Goal: Task Accomplishment & Management: Use online tool/utility

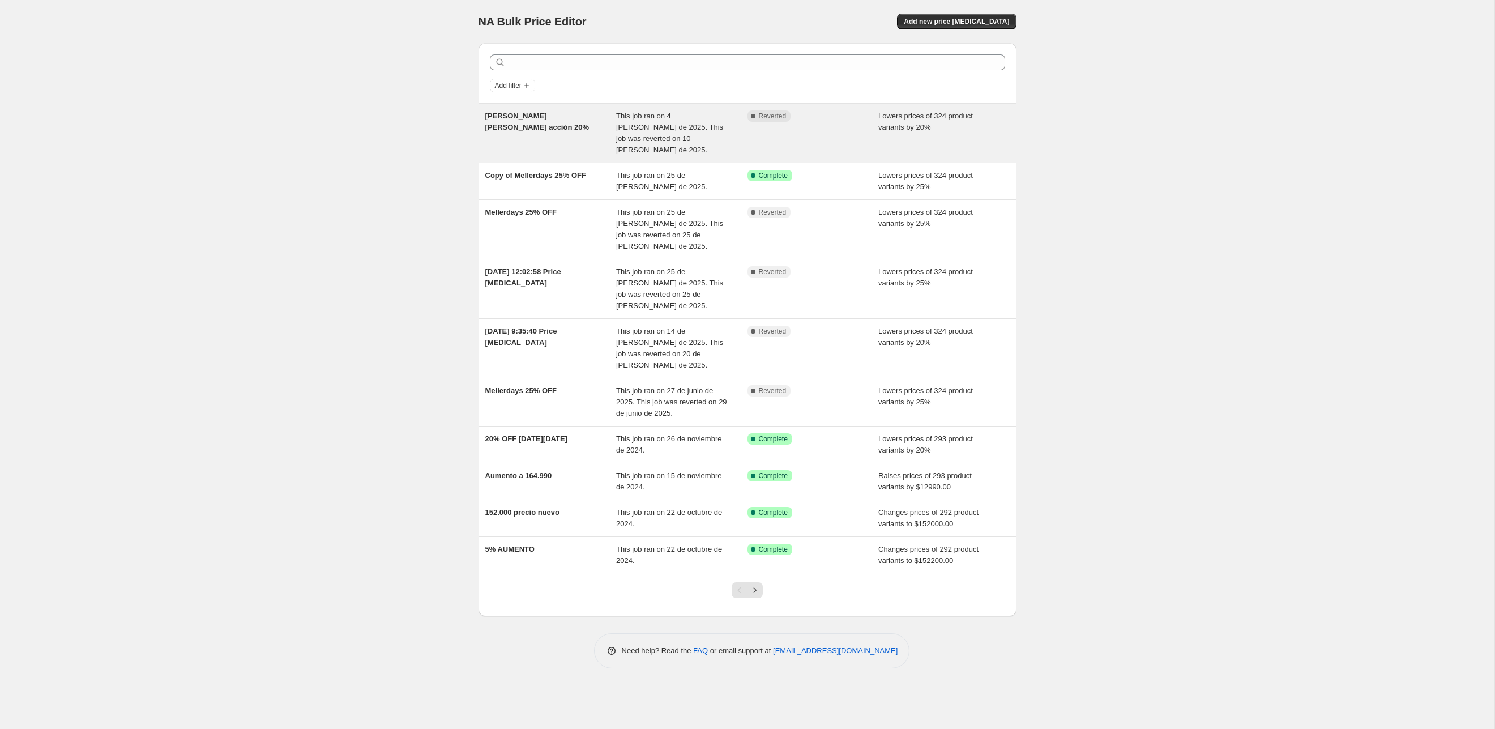
click at [576, 124] on div "[PERSON_NAME] [PERSON_NAME] acción 20%" at bounding box center [550, 132] width 131 height 45
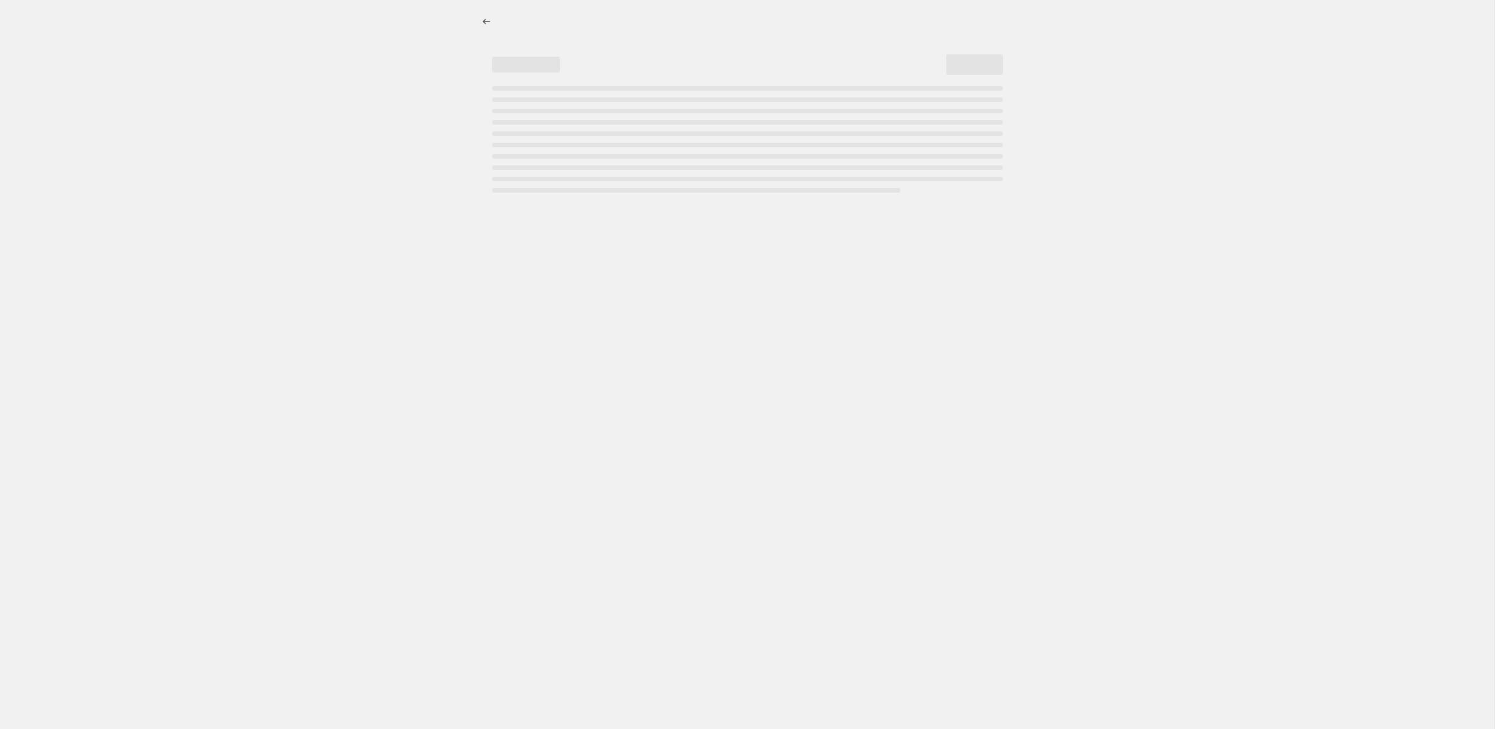
select select "percentage"
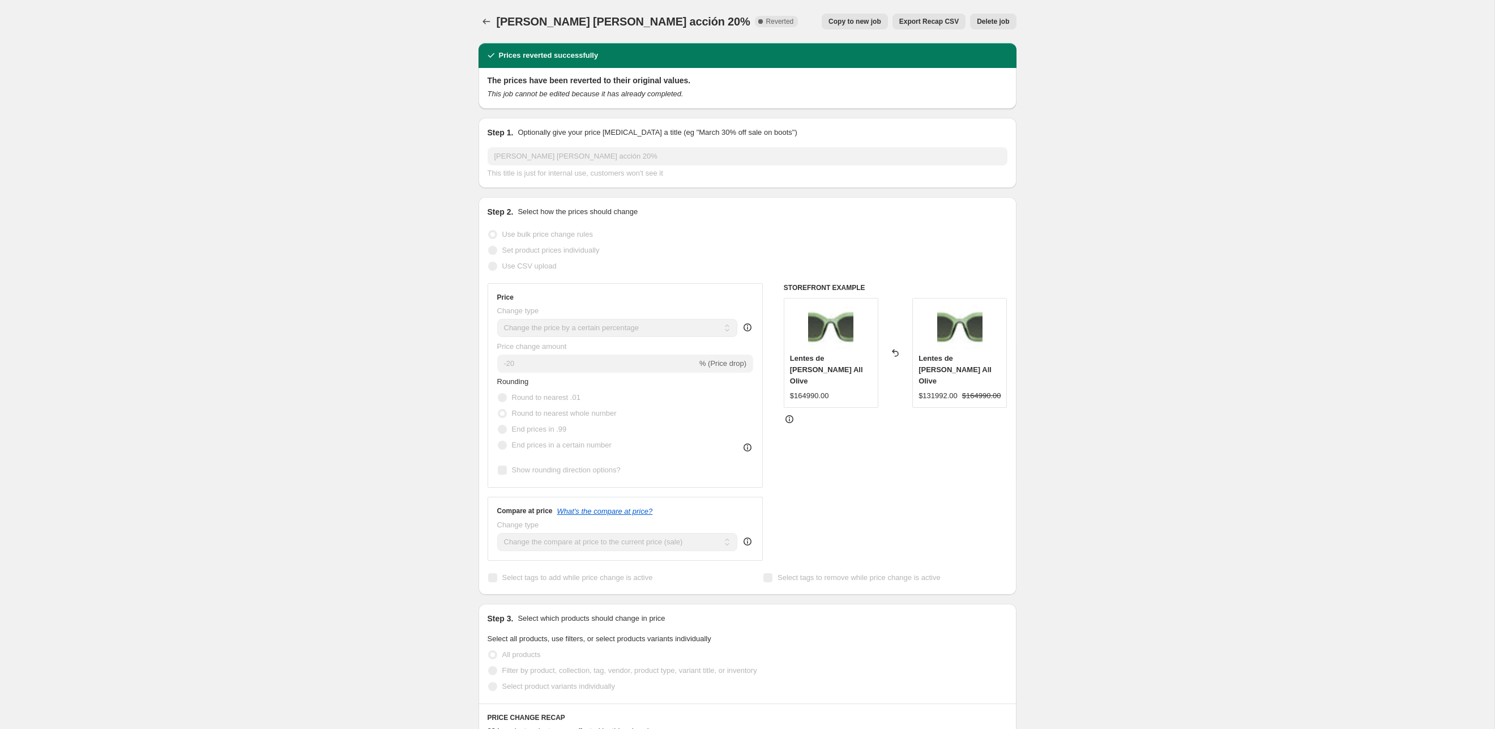
click at [552, 95] on icon "This job cannot be edited because it has already completed." at bounding box center [586, 93] width 196 height 8
click at [564, 75] on h2 "The prices have been reverted to their original values." at bounding box center [748, 80] width 520 height 11
click at [476, 17] on div "[PERSON_NAME] [PERSON_NAME] acción 20%. This page is ready [PERSON_NAME] [PERSO…" at bounding box center [747, 697] width 565 height 1394
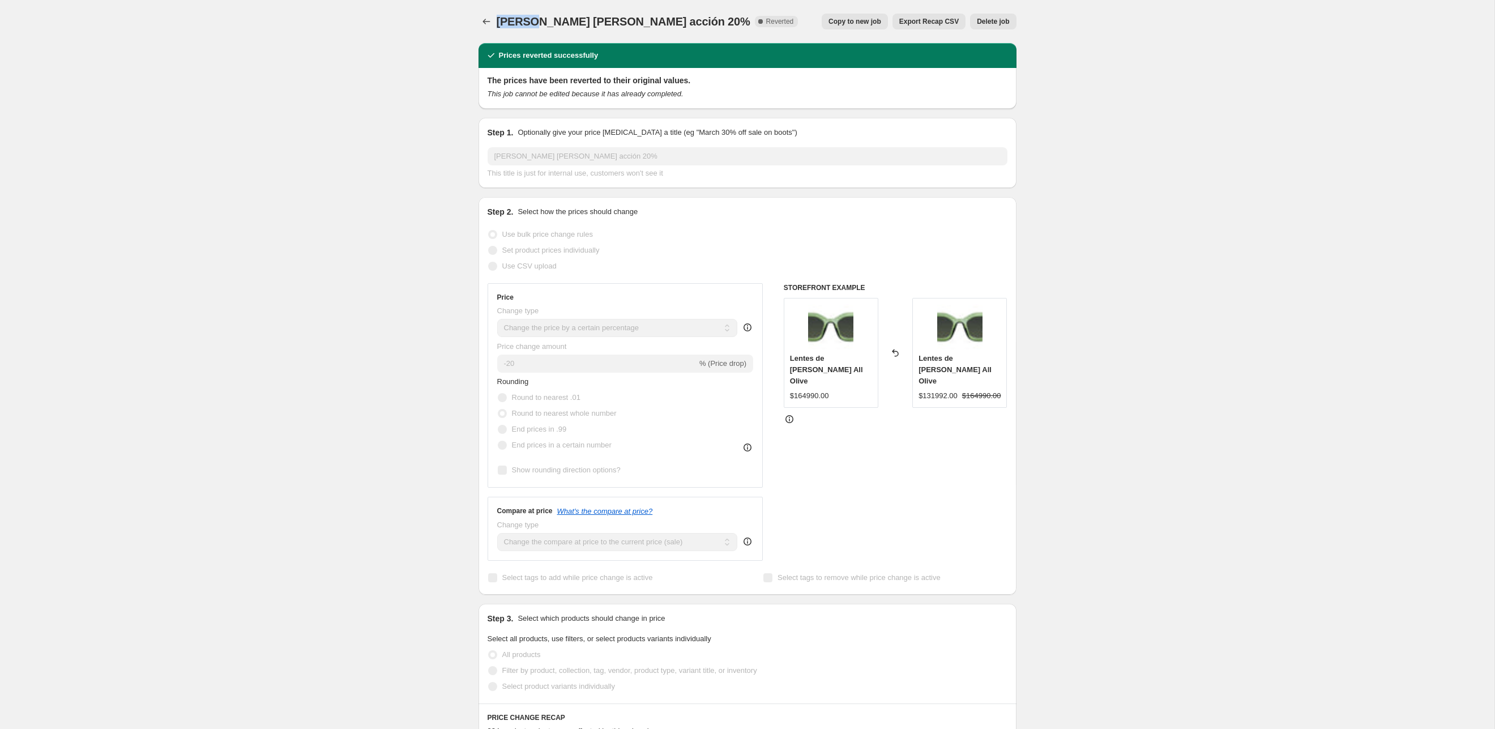
click at [476, 17] on div "[PERSON_NAME] [PERSON_NAME] acción 20%. This page is ready [PERSON_NAME] [PERSO…" at bounding box center [747, 697] width 565 height 1394
click at [479, 18] on button "Price change jobs" at bounding box center [487, 22] width 16 height 16
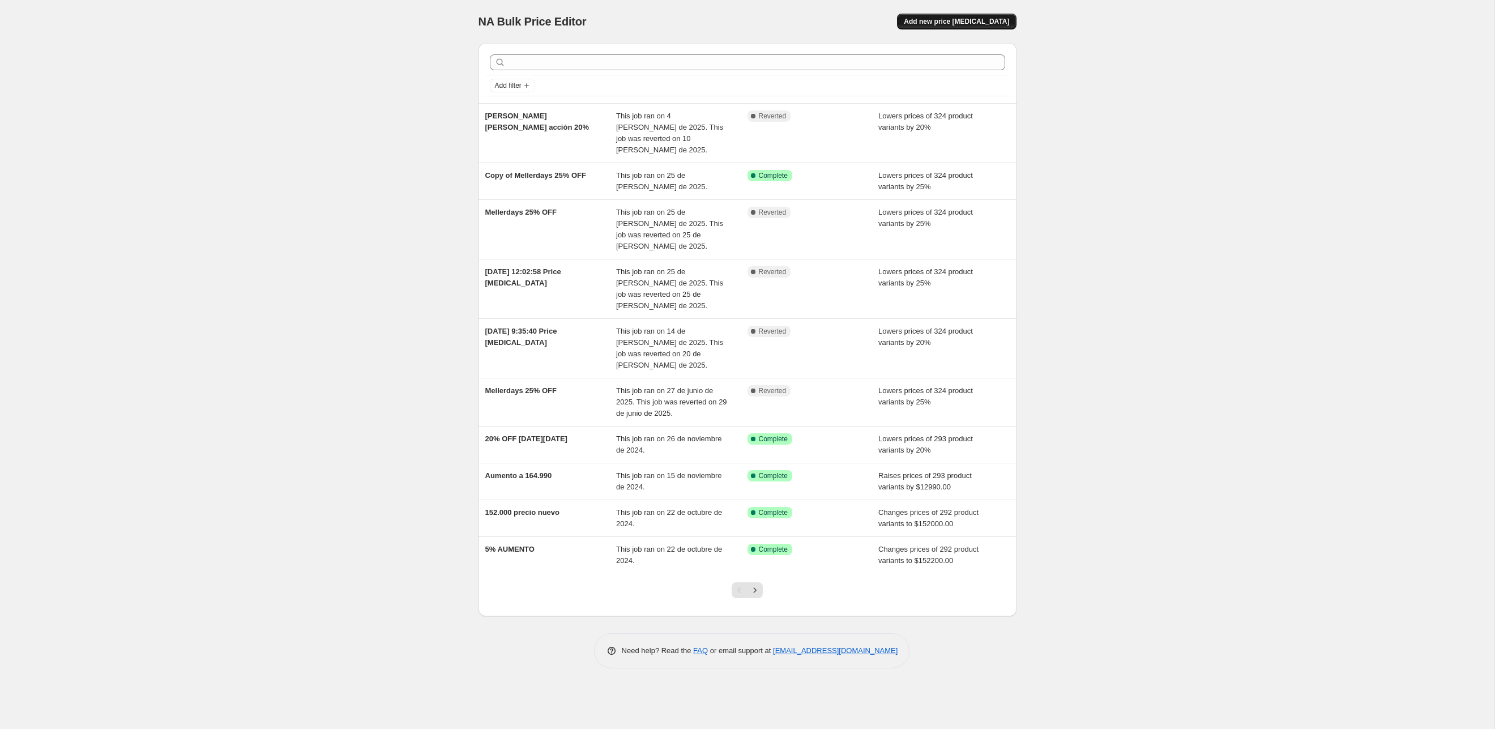
click at [962, 25] on span "Add new price [MEDICAL_DATA]" at bounding box center [956, 21] width 105 height 9
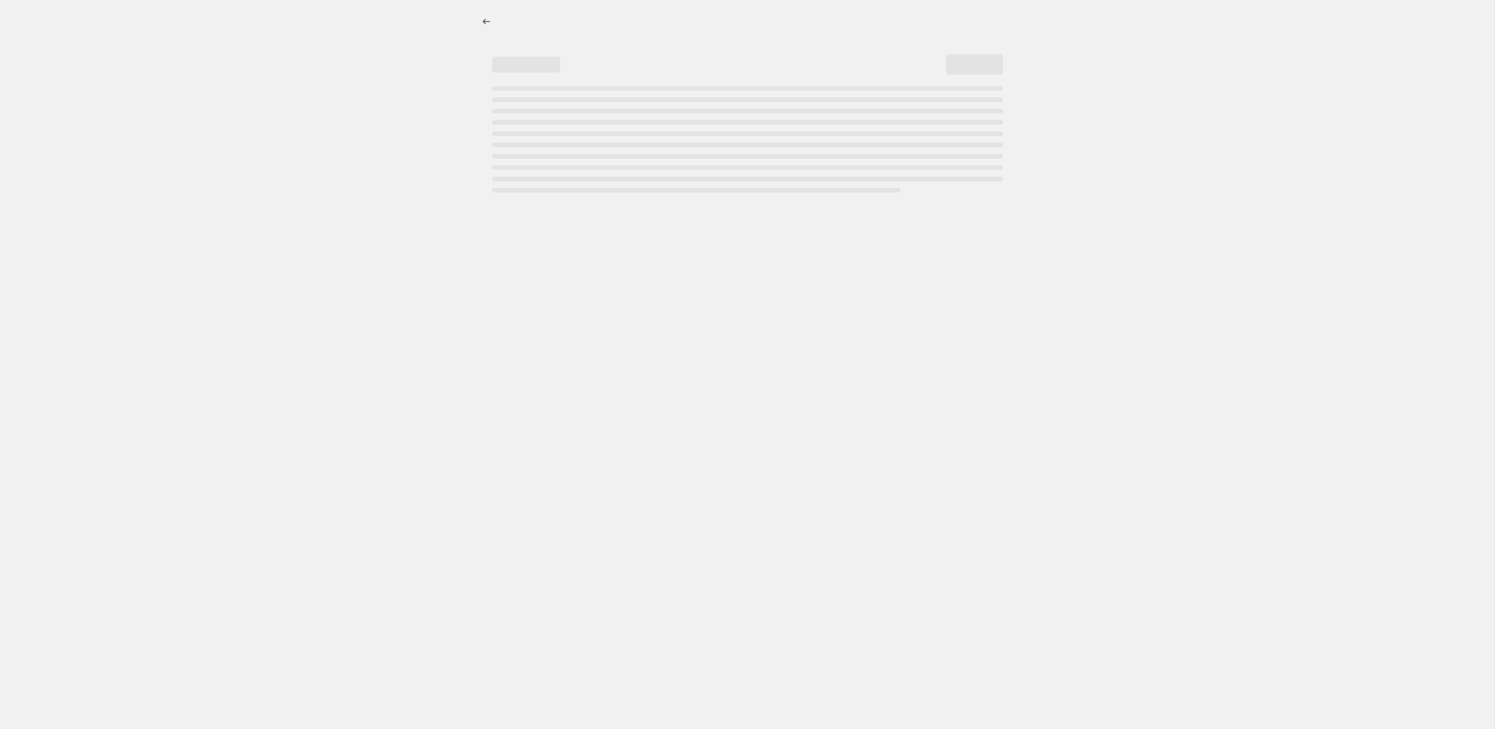
select select "percentage"
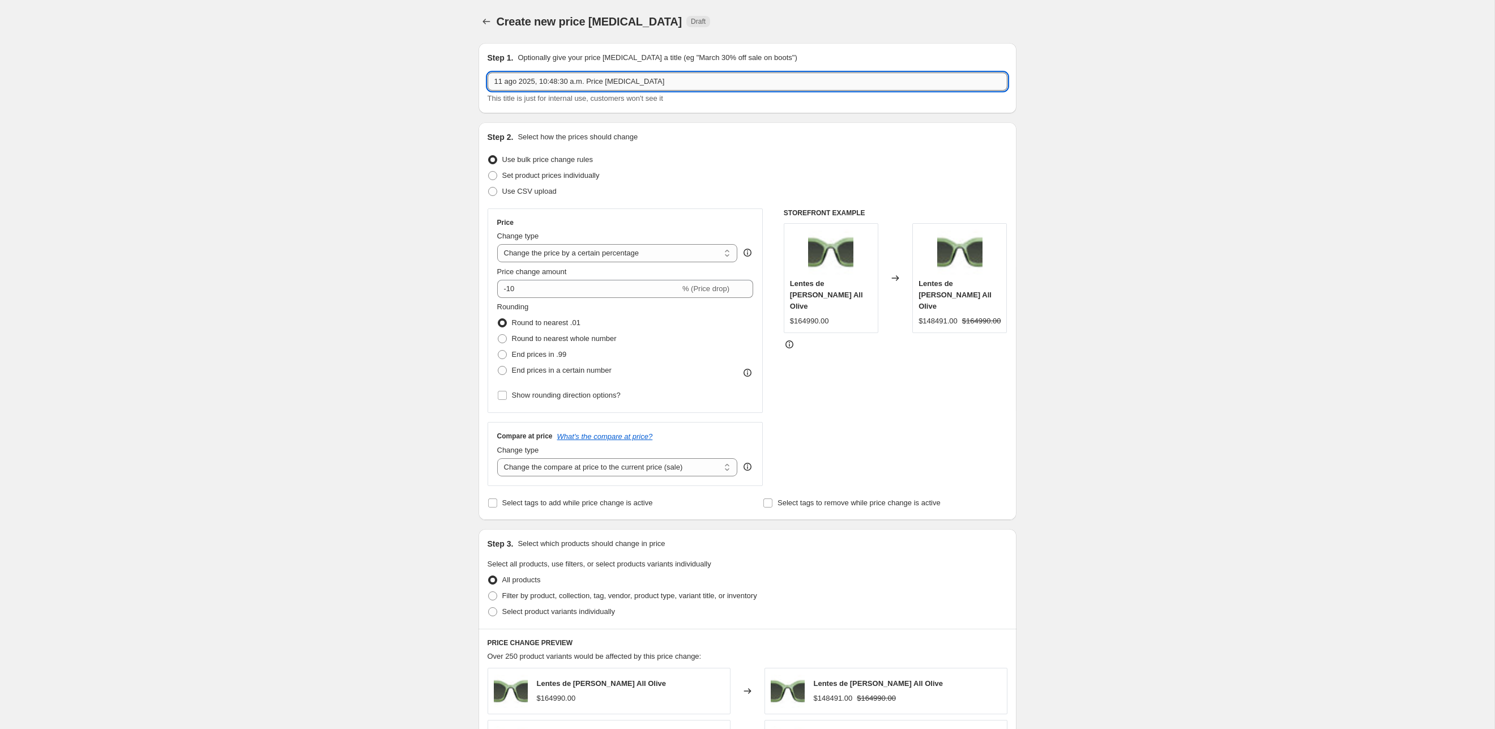
click at [560, 79] on input "11 ago 2025, 10:48:30 a.m. Price [MEDICAL_DATA]" at bounding box center [748, 82] width 520 height 18
type input "20% OFF TODO EL MES"
click at [590, 293] on input "-10" at bounding box center [588, 289] width 183 height 18
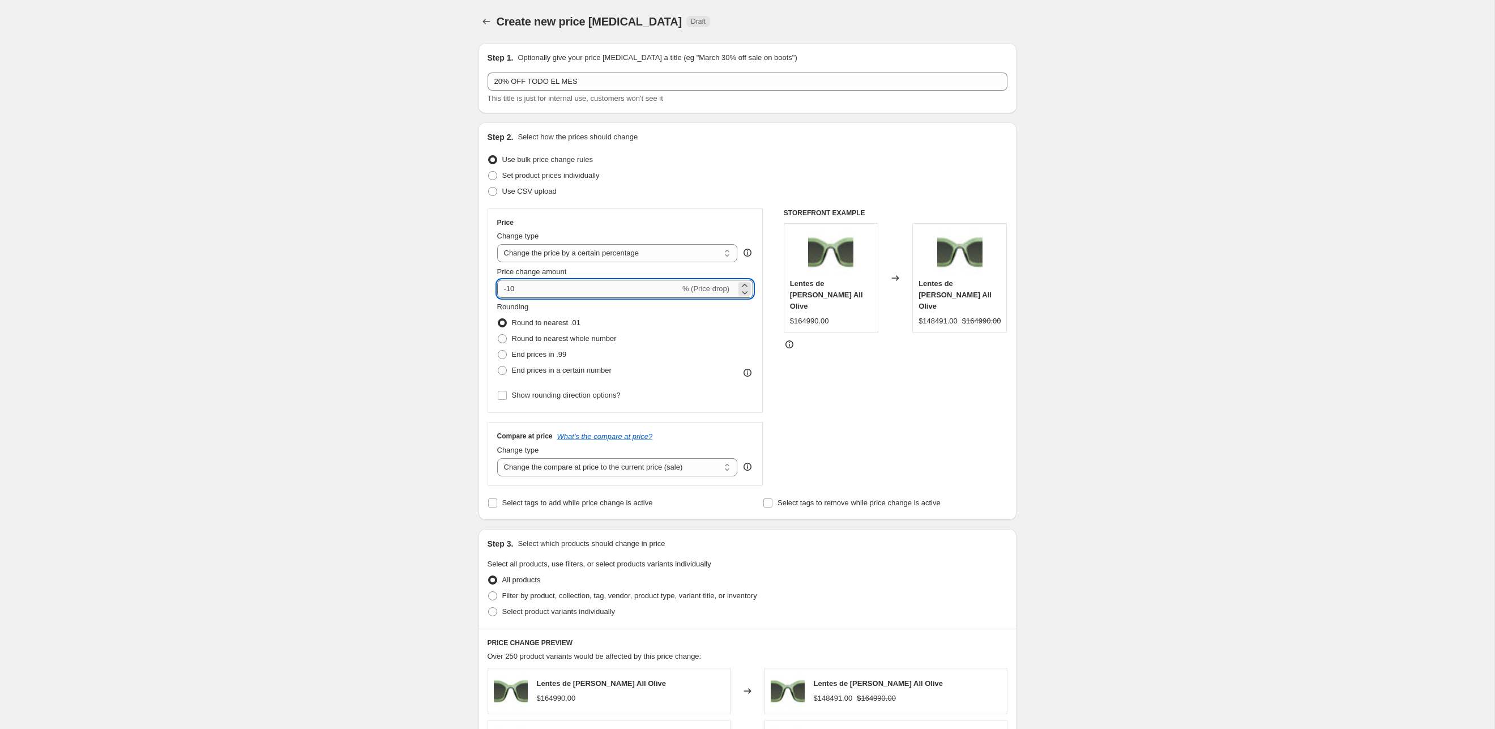
type input "-1"
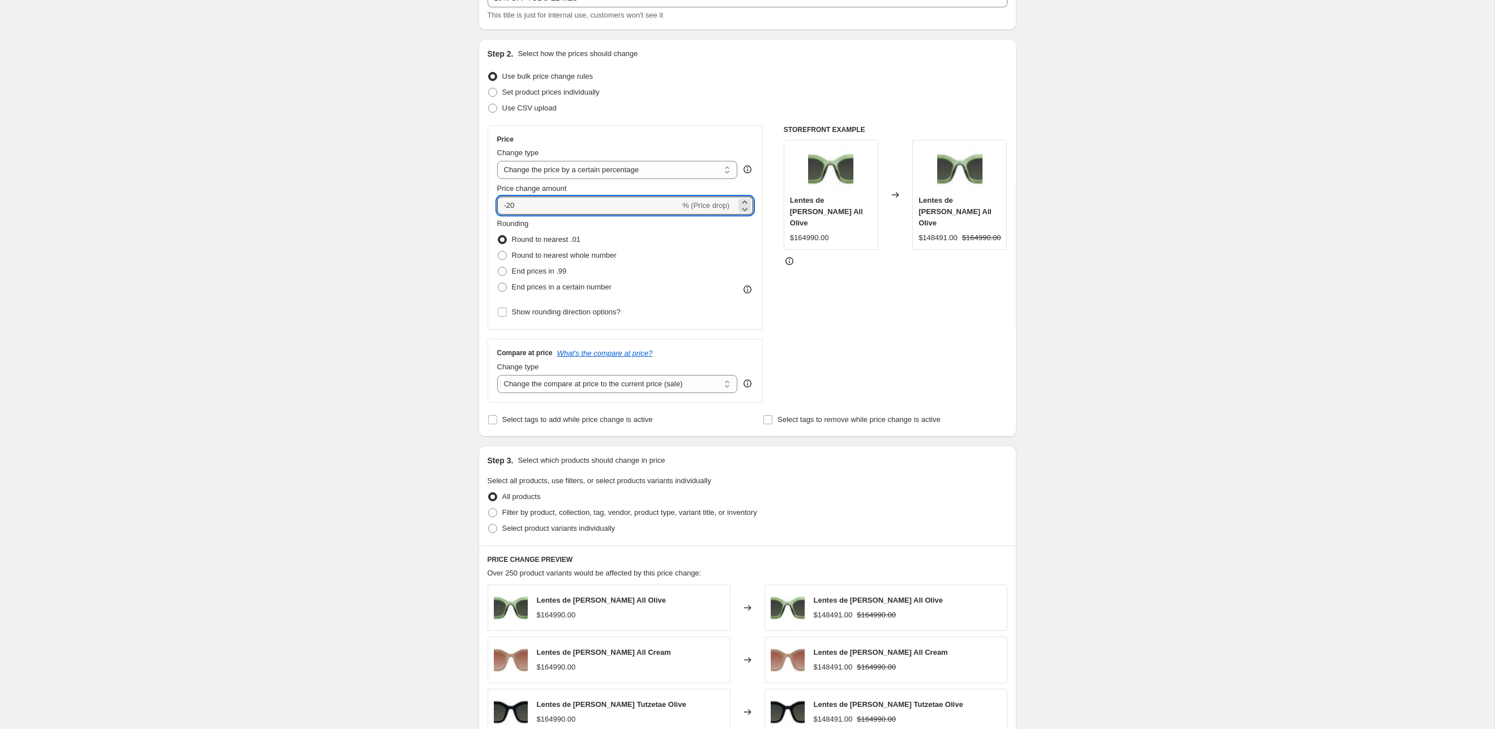
scroll to position [94, 0]
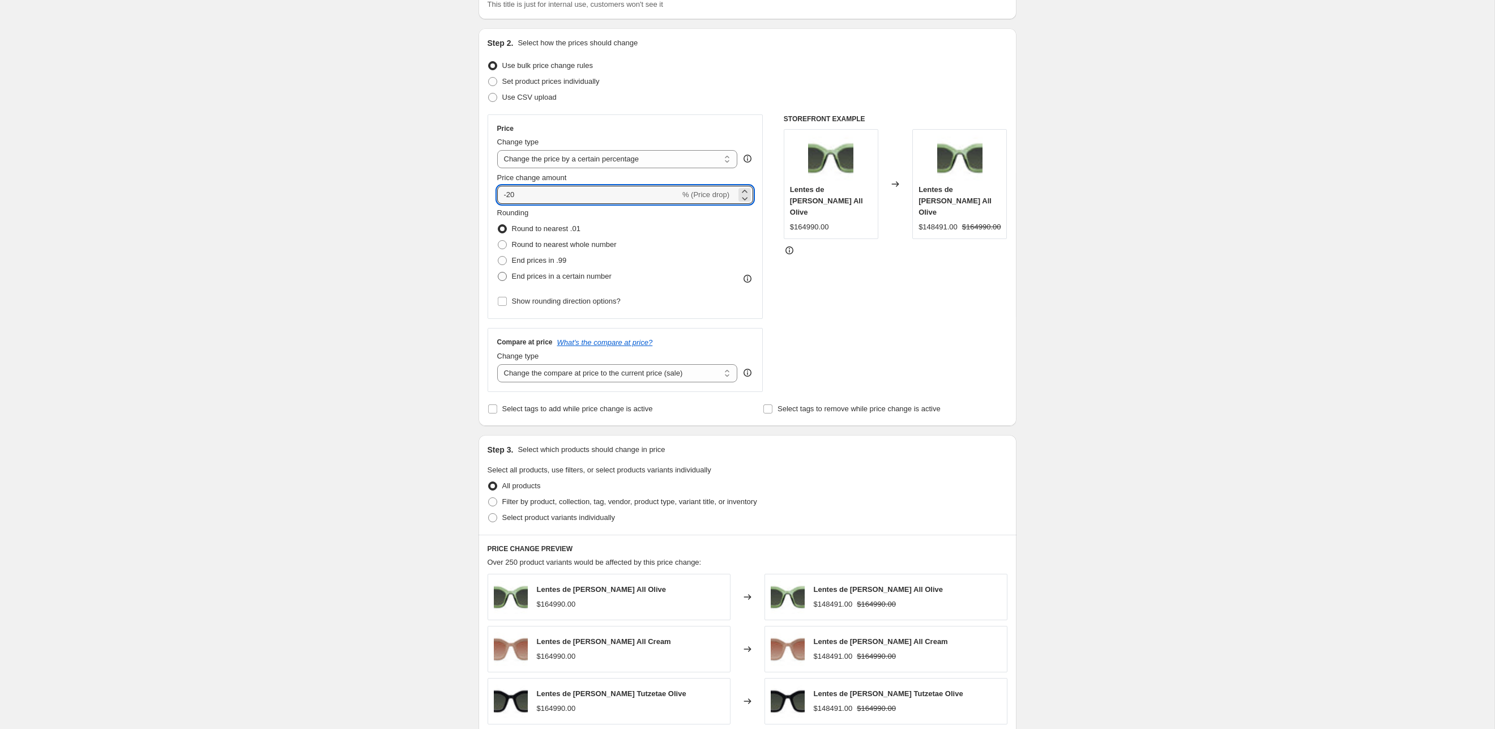
type input "-20"
click at [551, 279] on span "End prices in a certain number" at bounding box center [562, 276] width 100 height 8
click at [498, 272] on input "End prices in a certain number" at bounding box center [498, 272] width 1 height 1
radio input "true"
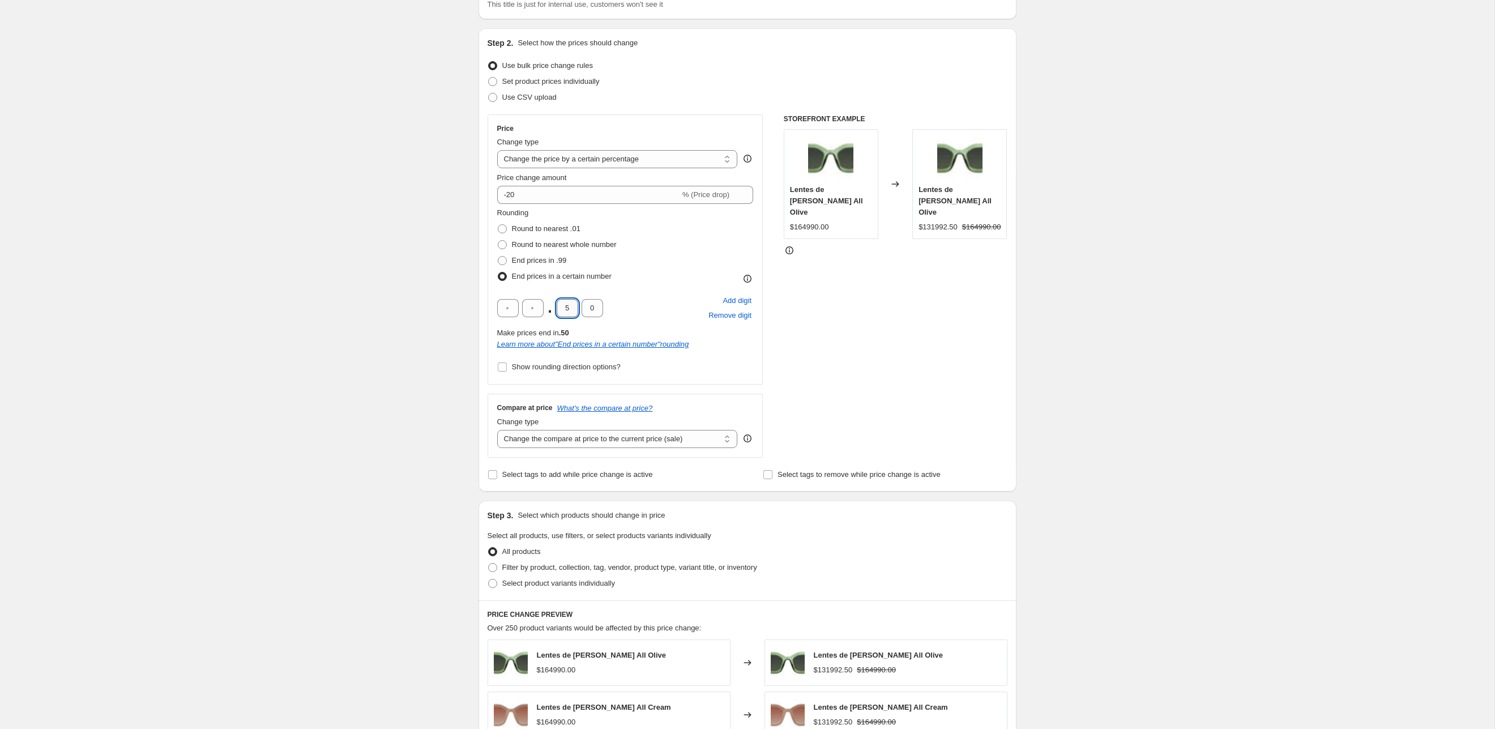
click at [567, 314] on input "5" at bounding box center [568, 308] width 22 height 18
type input "0"
click at [675, 284] on div "Rounding Round to nearest .01 Round to nearest whole number End prices in .99 E…" at bounding box center [625, 245] width 257 height 77
click at [544, 243] on span "Round to nearest whole number" at bounding box center [564, 244] width 105 height 8
click at [498, 241] on input "Round to nearest whole number" at bounding box center [498, 240] width 1 height 1
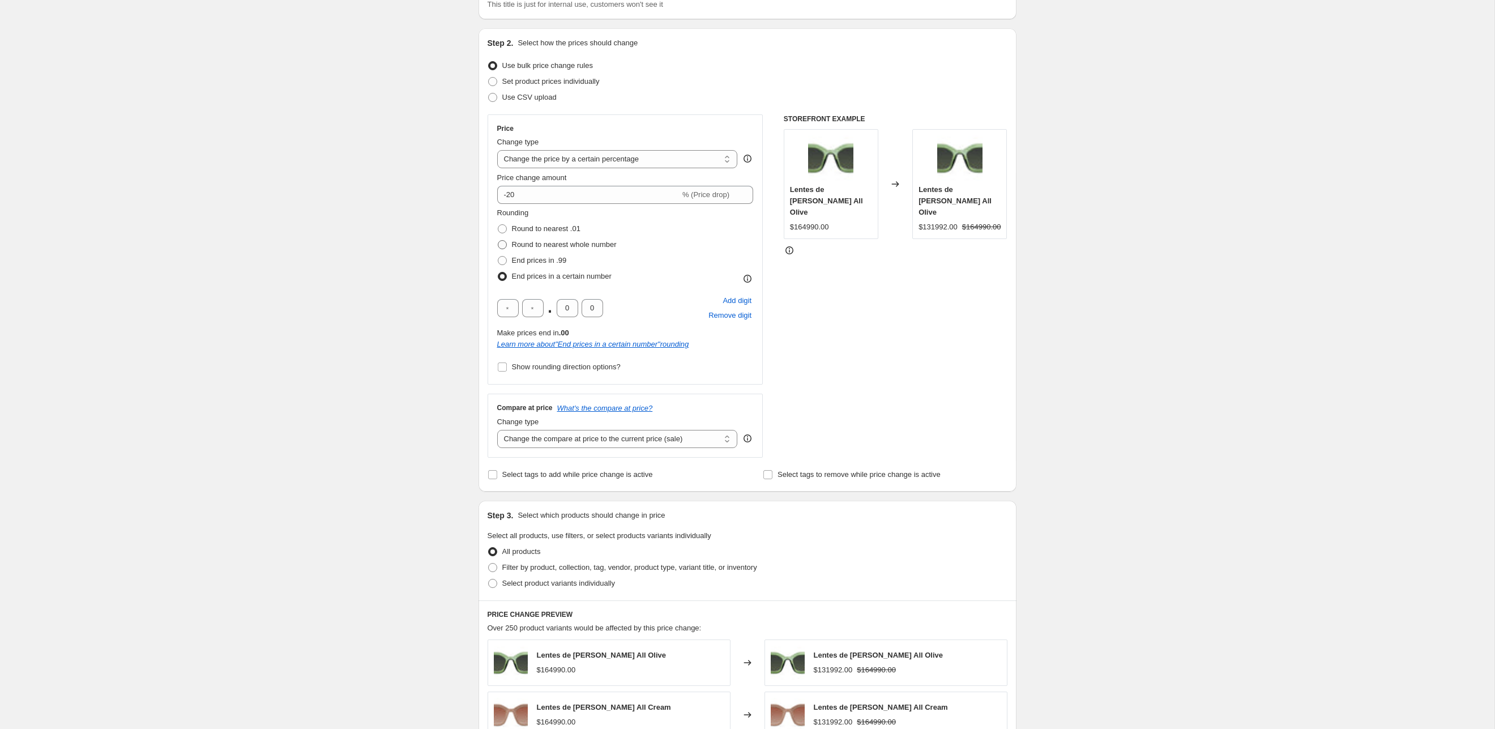
radio input "true"
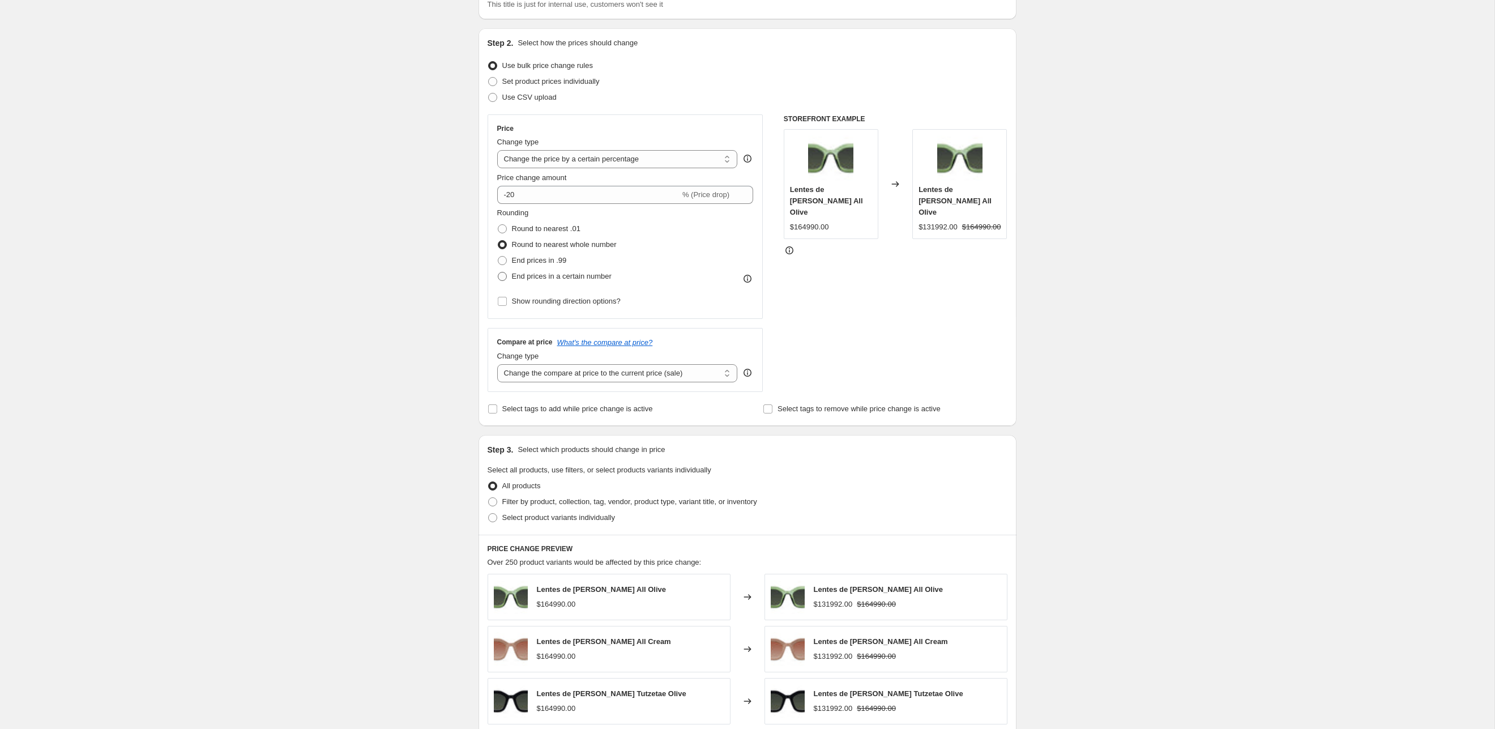
click at [547, 284] on label "End prices in a certain number" at bounding box center [554, 276] width 114 height 16
click at [498, 272] on input "End prices in a certain number" at bounding box center [498, 272] width 1 height 1
radio input "true"
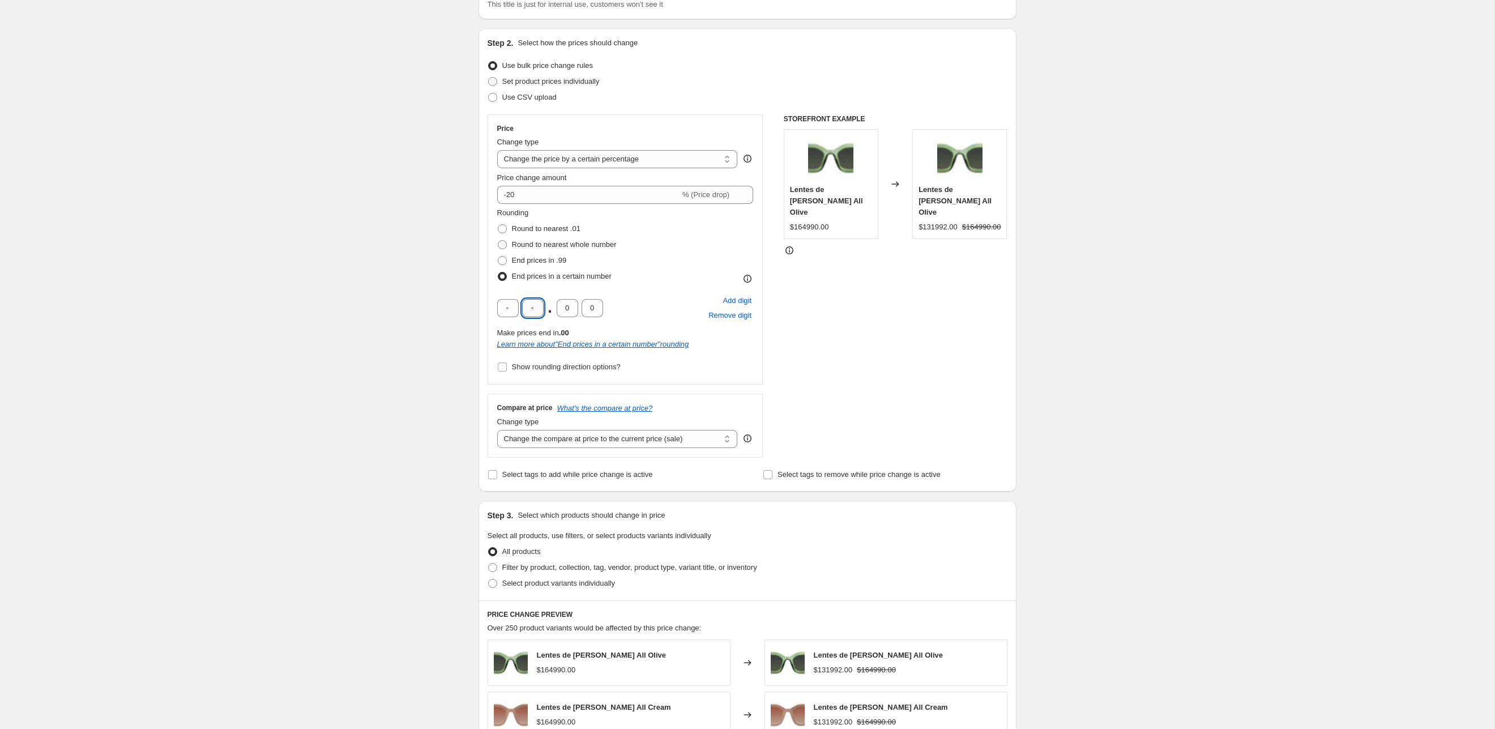
click at [540, 308] on input "text" at bounding box center [533, 308] width 22 height 18
type input "0"
click at [660, 293] on div "Rounding Round to nearest .01 Round to nearest whole number End prices in .99 E…" at bounding box center [625, 291] width 257 height 168
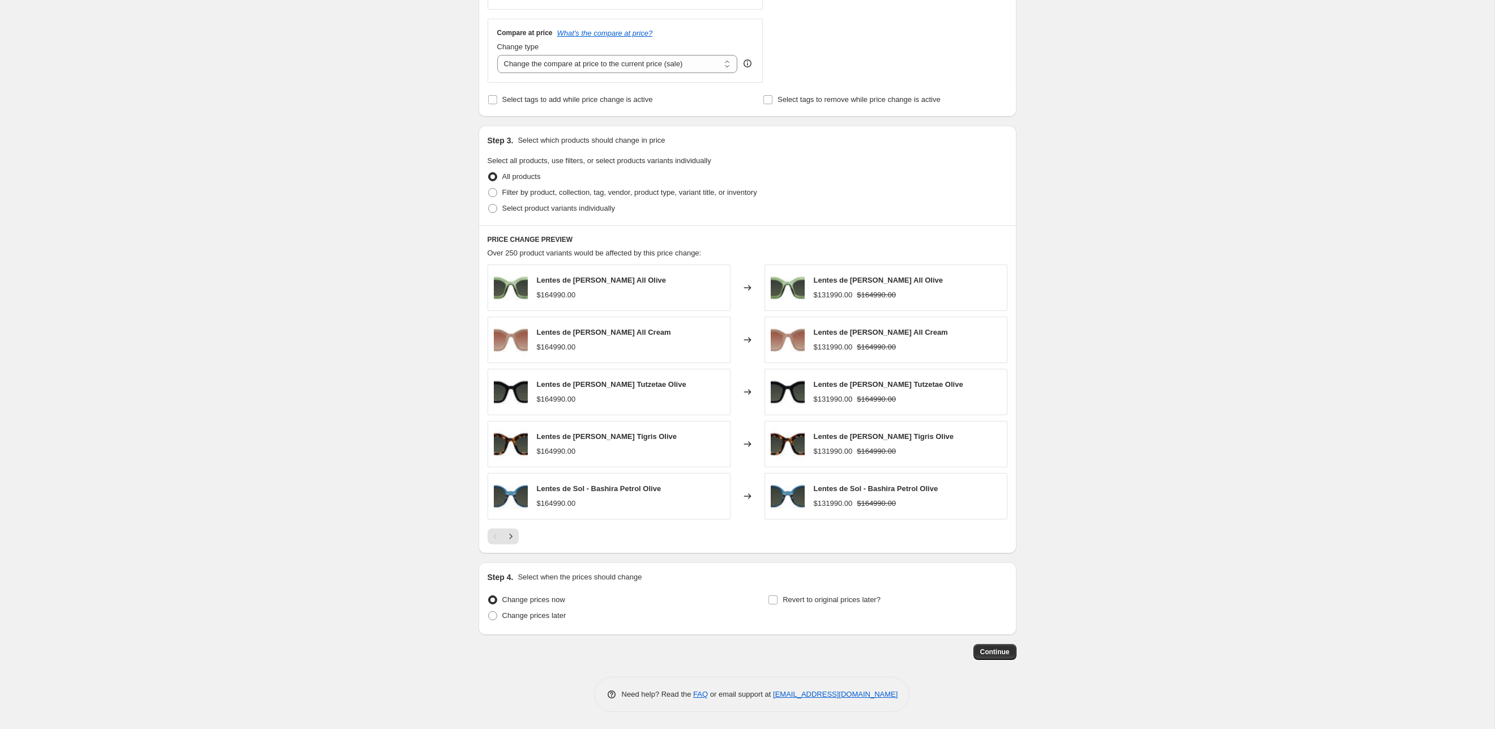
scroll to position [476, 0]
click at [991, 652] on span "Continue" at bounding box center [995, 651] width 29 height 9
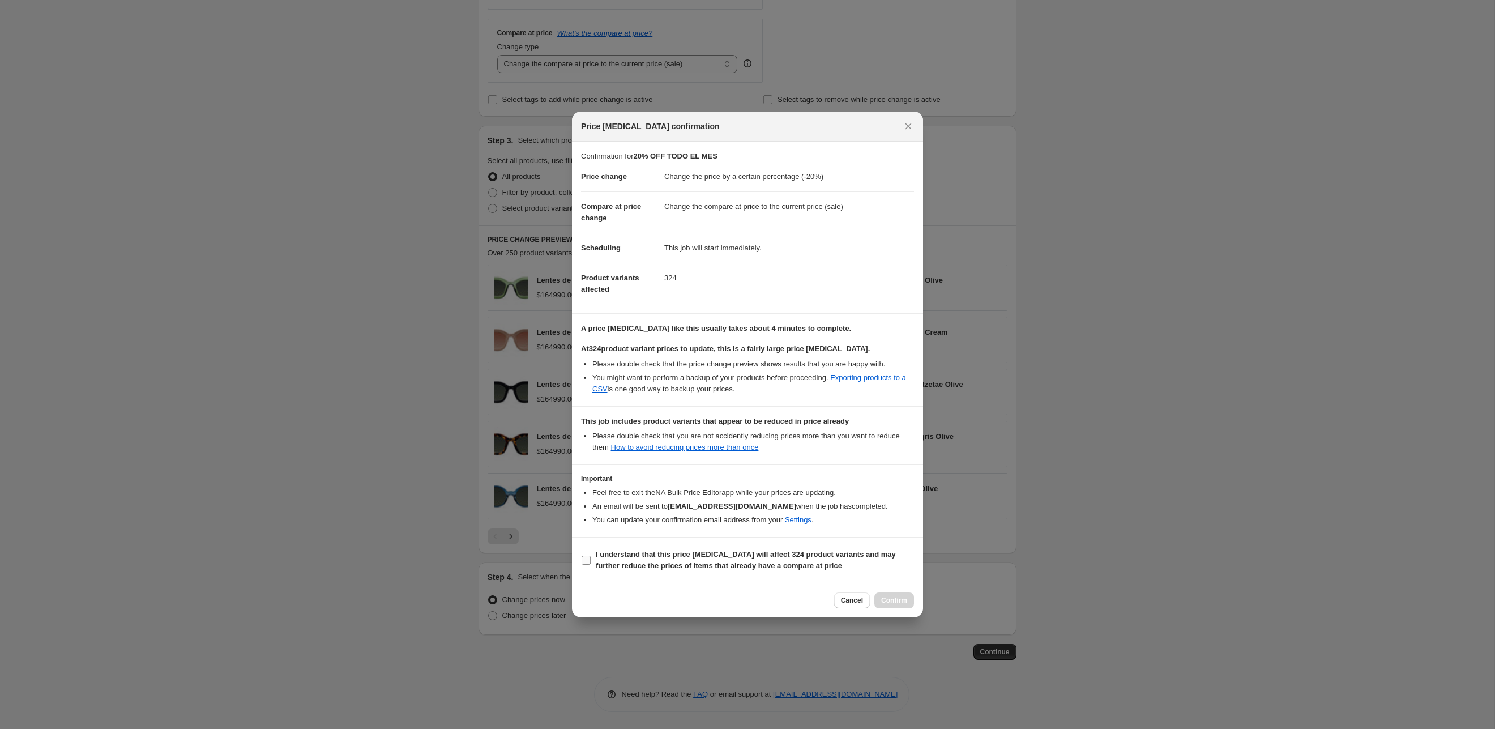
click at [647, 553] on b "I understand that this price [MEDICAL_DATA] will affect 324 product variants an…" at bounding box center [746, 560] width 300 height 20
click at [591, 556] on input "I understand that this price [MEDICAL_DATA] will affect 324 product variants an…" at bounding box center [586, 560] width 9 height 9
checkbox input "true"
click at [901, 596] on button "Confirm" at bounding box center [895, 600] width 40 height 16
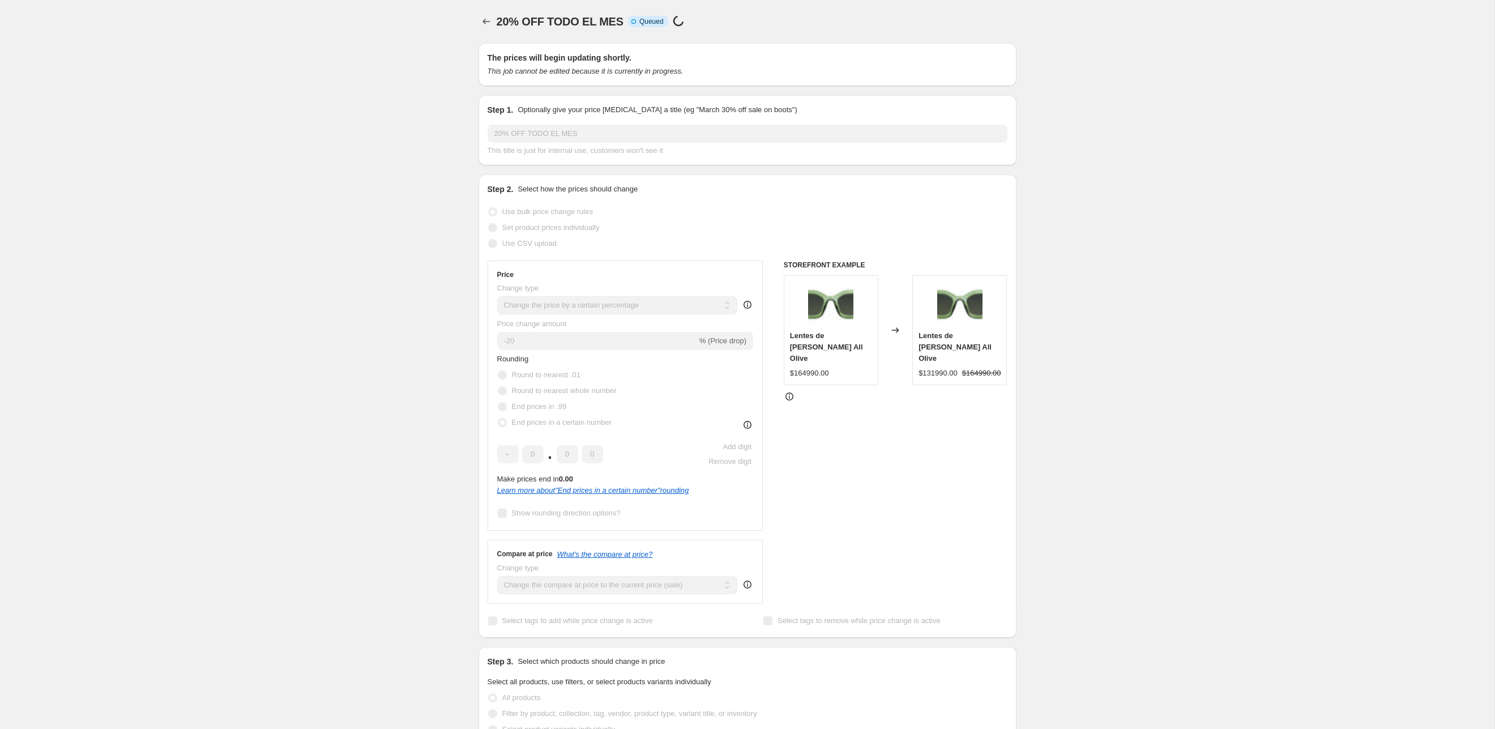
scroll to position [476, 0]
